Goal: Task Accomplishment & Management: Manage account settings

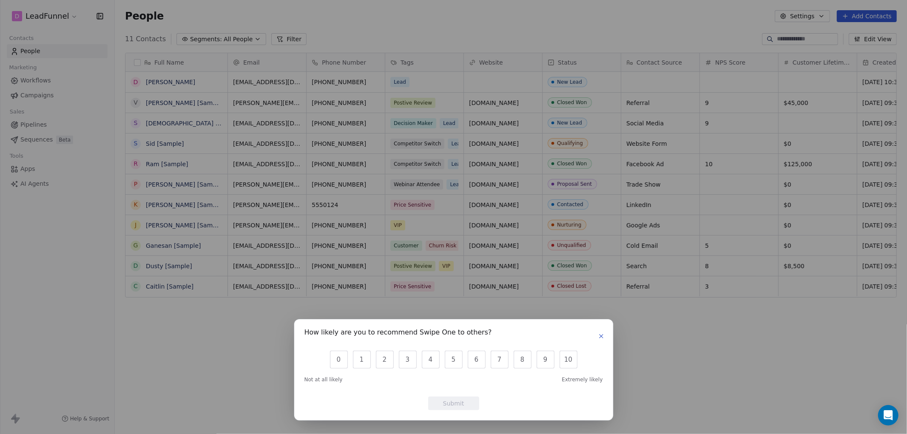
scroll to position [374, 785]
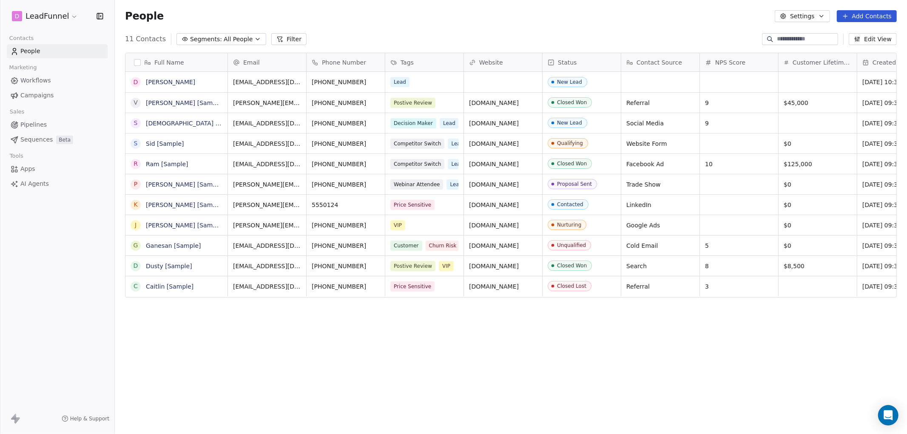
click at [70, 16] on div "How likely are you to recommend Swipe One to others? 0 1 2 3 4 5 6 7 8 9 10 Not…" at bounding box center [453, 217] width 907 height 434
click at [70, 16] on html "D LeadFunnel Contacts People Marketing Workflows Campaigns Sales Pipelines Sequ…" at bounding box center [453, 217] width 907 height 434
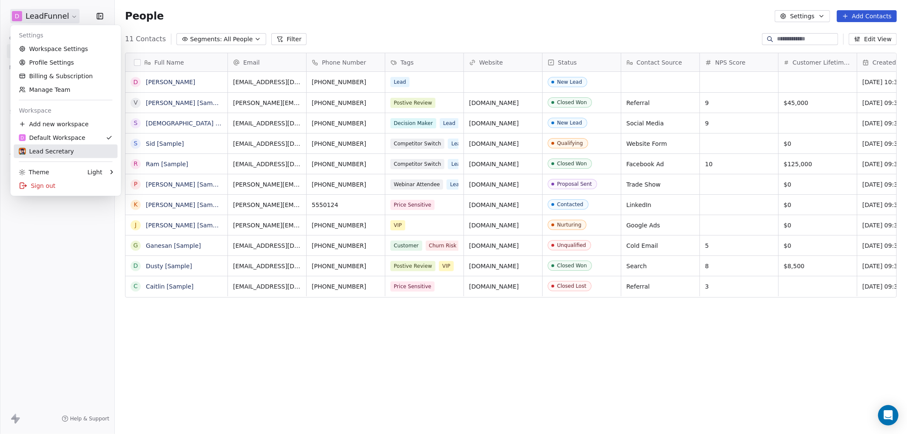
click at [56, 150] on div "Lead Secretary" at bounding box center [46, 151] width 55 height 8
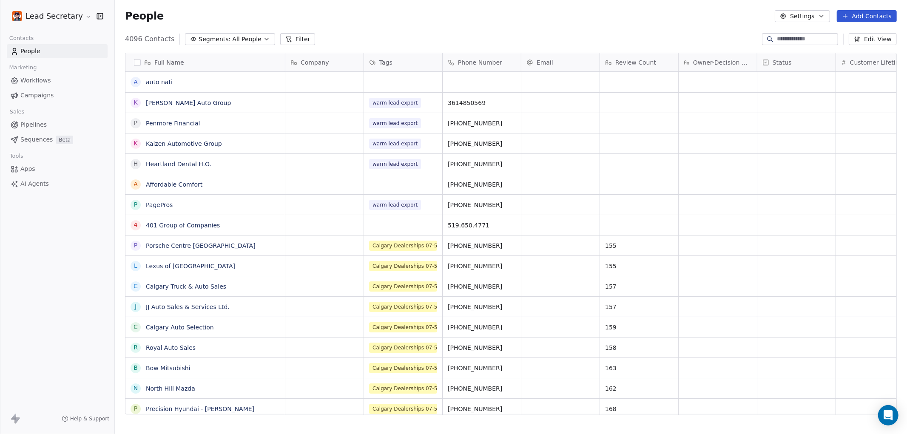
click at [814, 16] on button "Settings" at bounding box center [801, 16] width 55 height 12
click at [82, 16] on html "Lead Secretary Contacts People Marketing Workflows Campaigns Sales Pipelines Se…" at bounding box center [453, 217] width 907 height 434
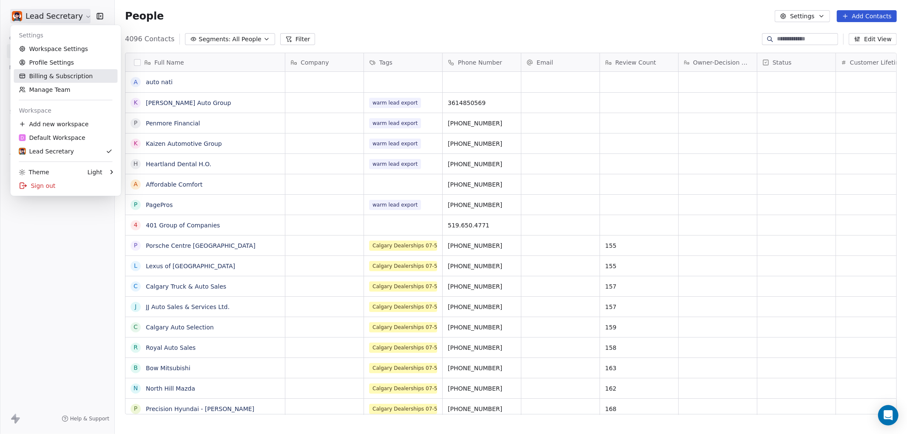
click at [58, 75] on link "Billing & Subscription" at bounding box center [66, 76] width 104 height 14
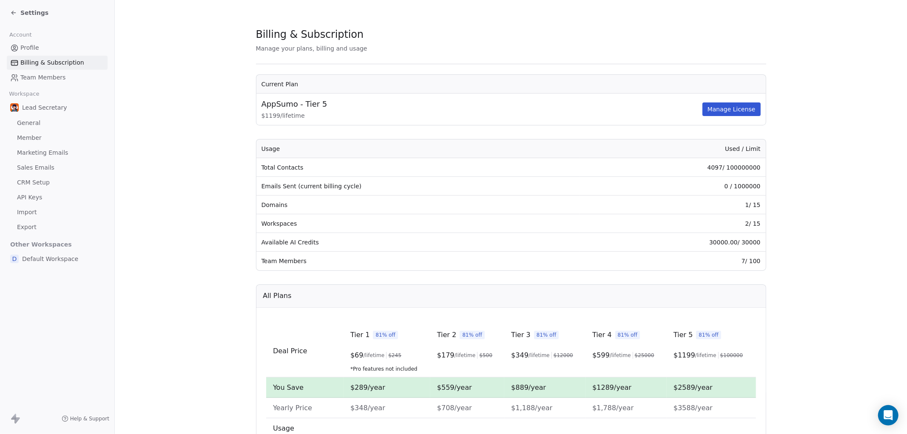
click at [31, 76] on span "Team Members" at bounding box center [42, 77] width 45 height 9
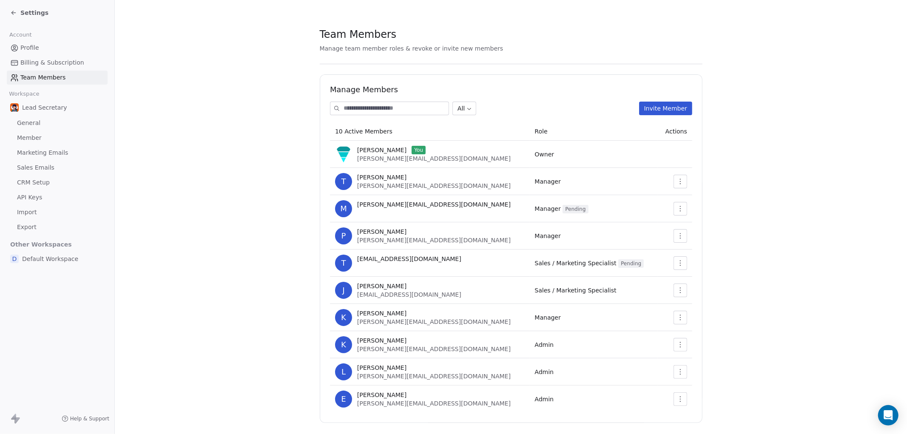
click at [550, 80] on div "Manage Members All Invite Member 10 Active Members Role Actions [PERSON_NAME] Y…" at bounding box center [511, 248] width 382 height 348
